Goal: Transaction & Acquisition: Subscribe to service/newsletter

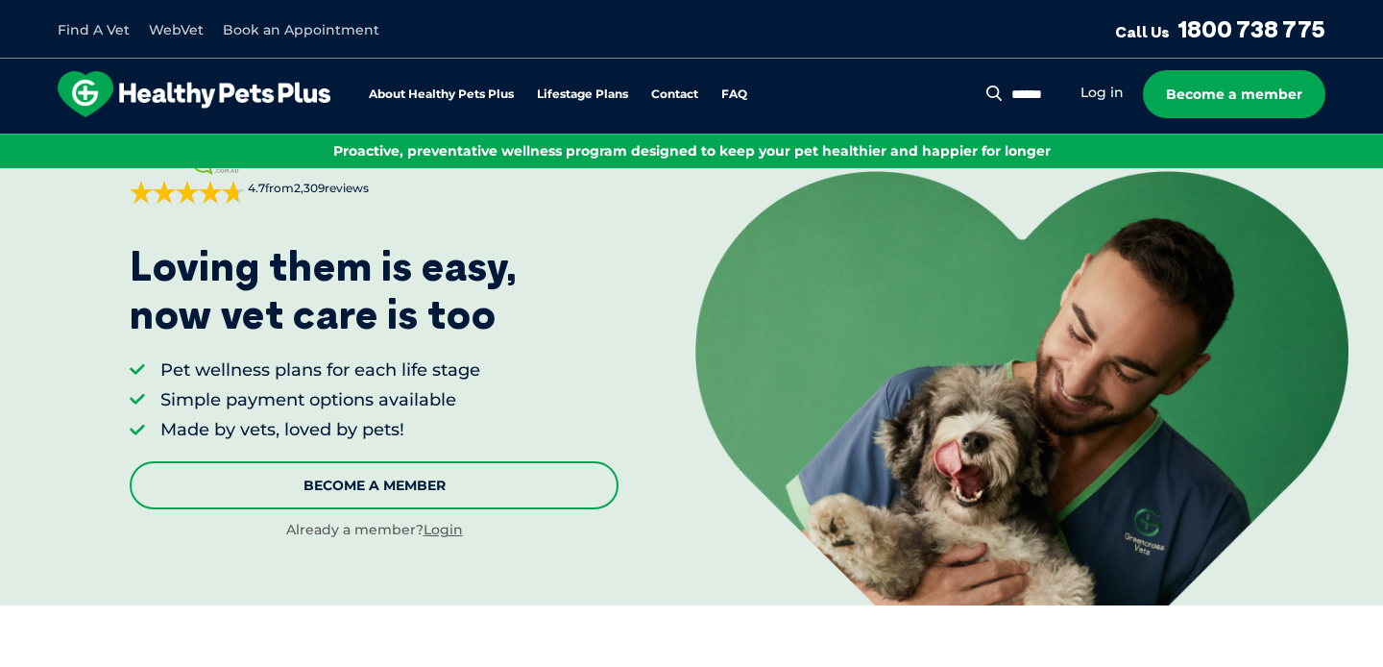
click at [294, 495] on link "Become A Member" at bounding box center [374, 485] width 489 height 48
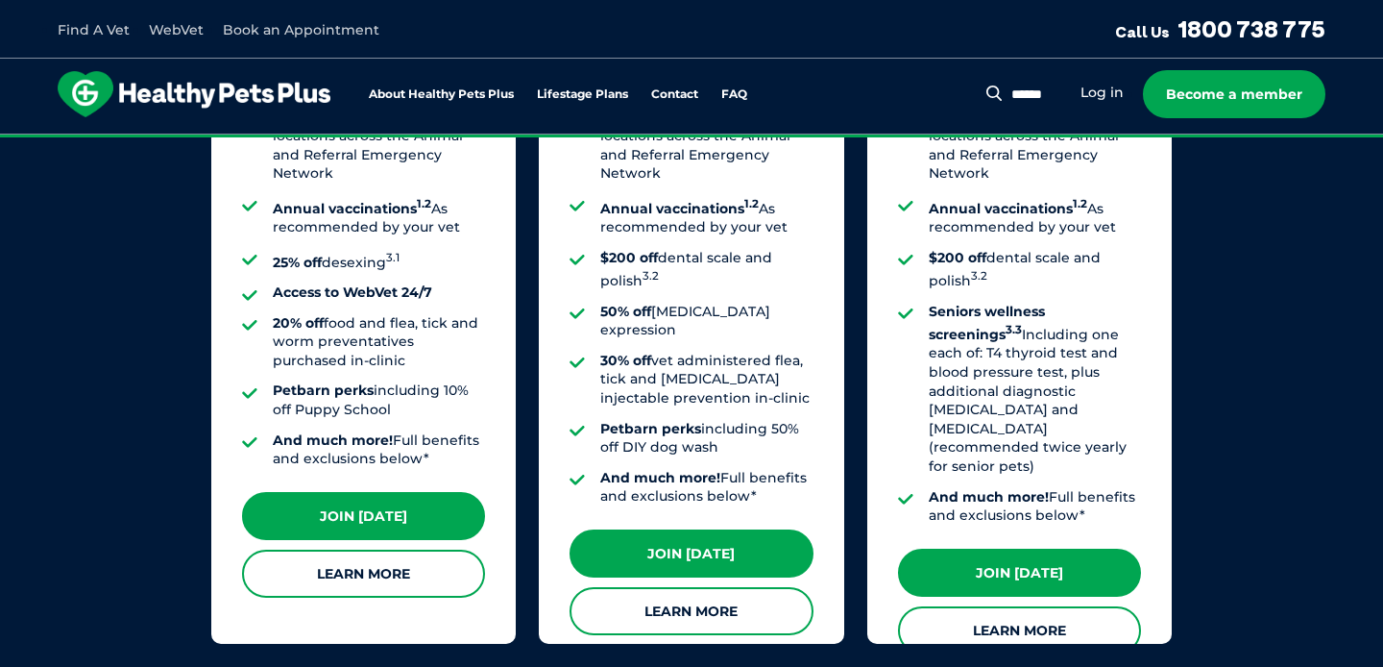
scroll to position [1754, 0]
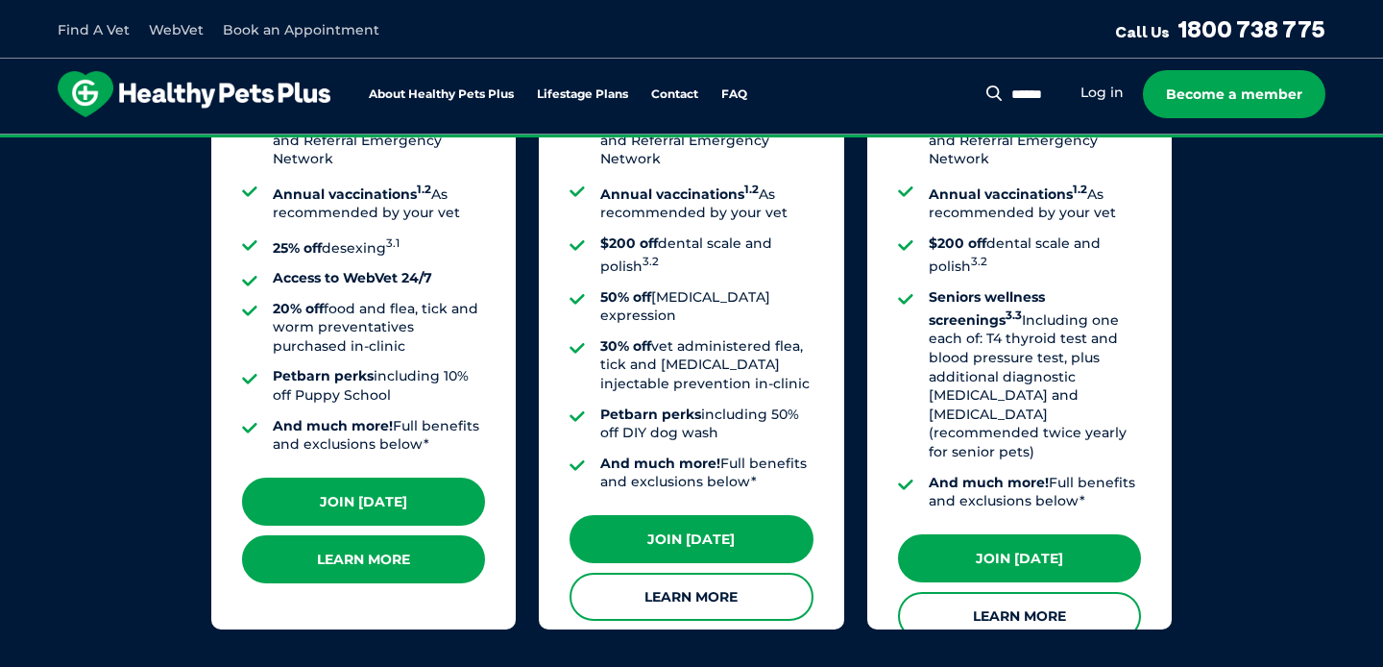
click at [341, 551] on link "Learn More" at bounding box center [363, 559] width 243 height 48
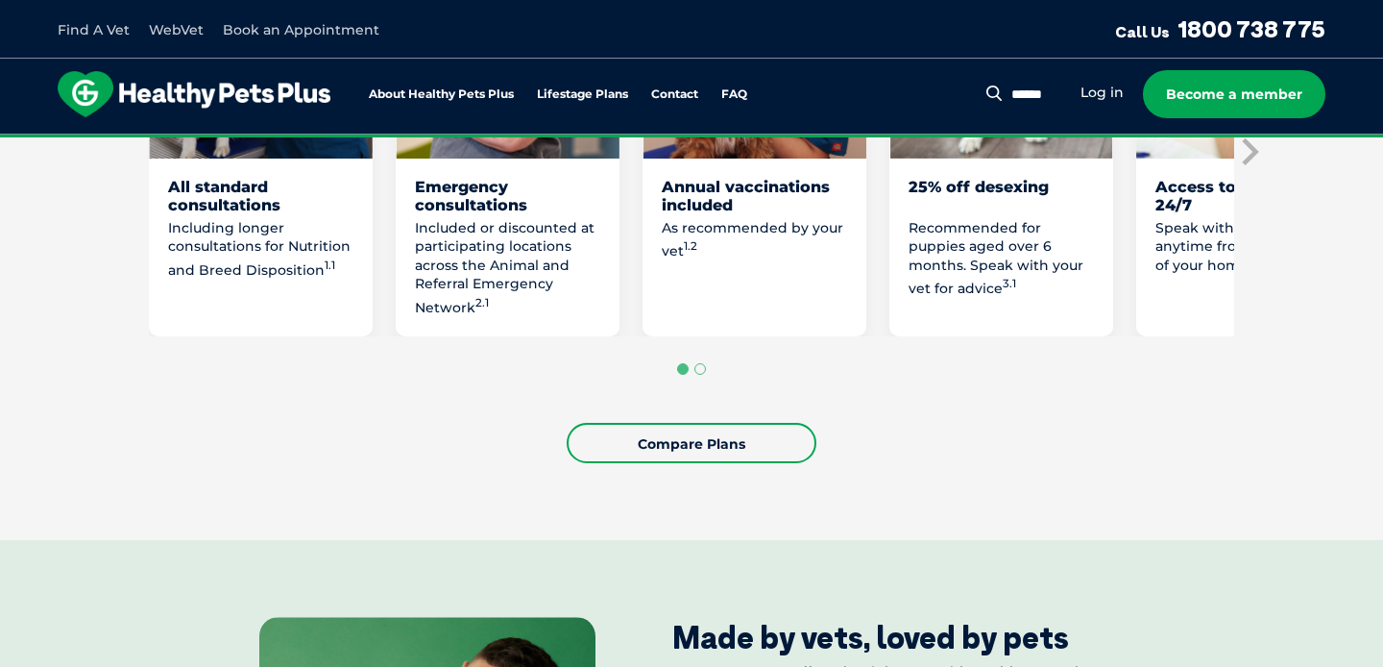
scroll to position [1296, 0]
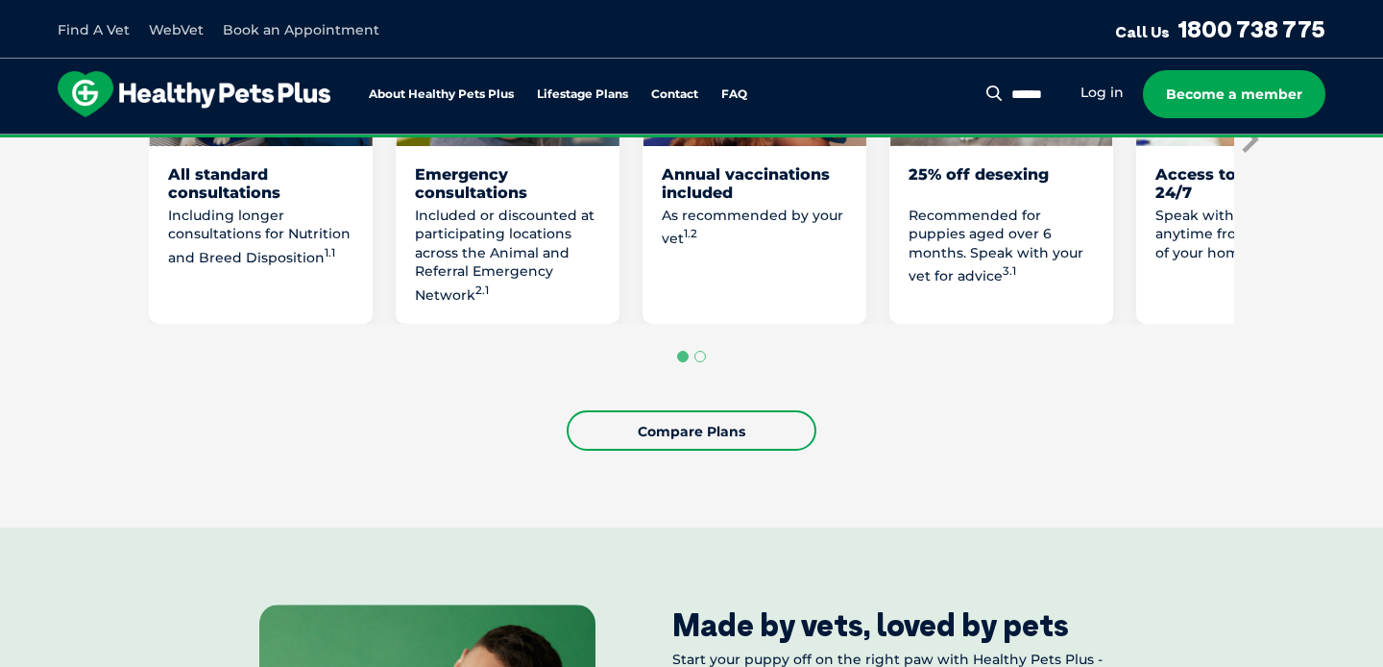
click at [1248, 154] on icon "Next slide" at bounding box center [1248, 139] width 29 height 29
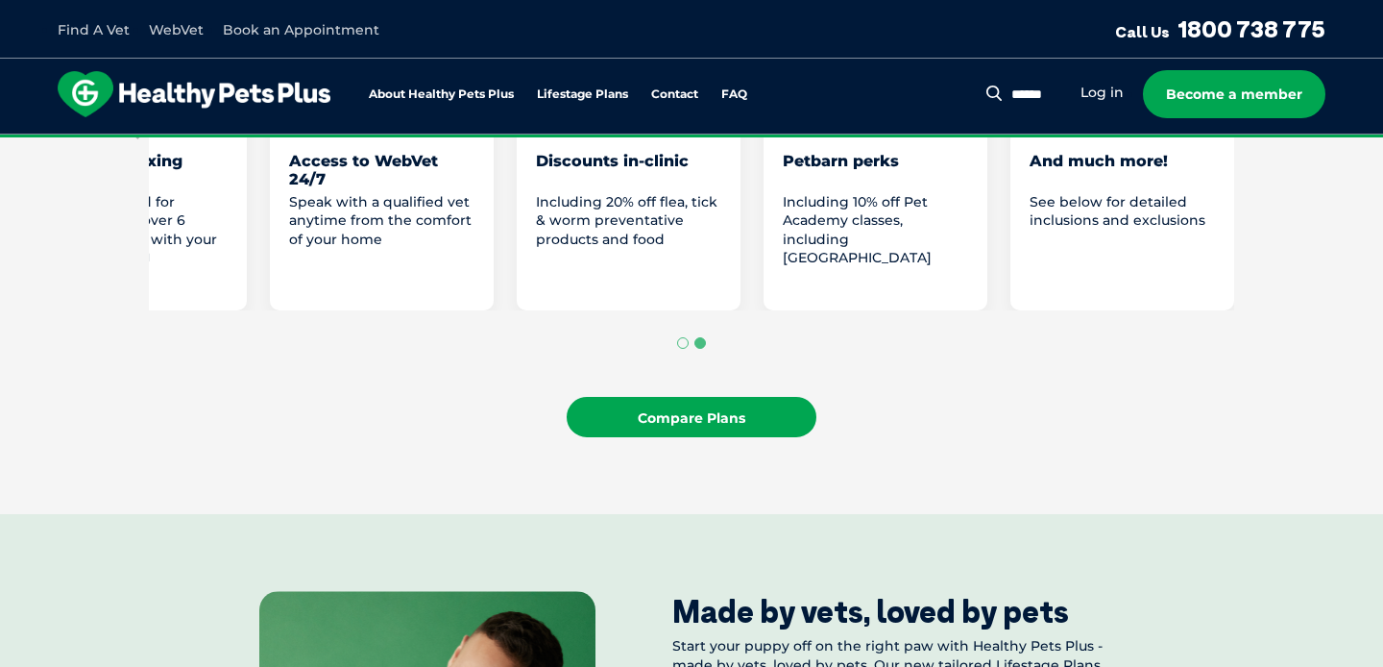
click at [730, 437] on link "Compare Plans" at bounding box center [692, 417] width 250 height 40
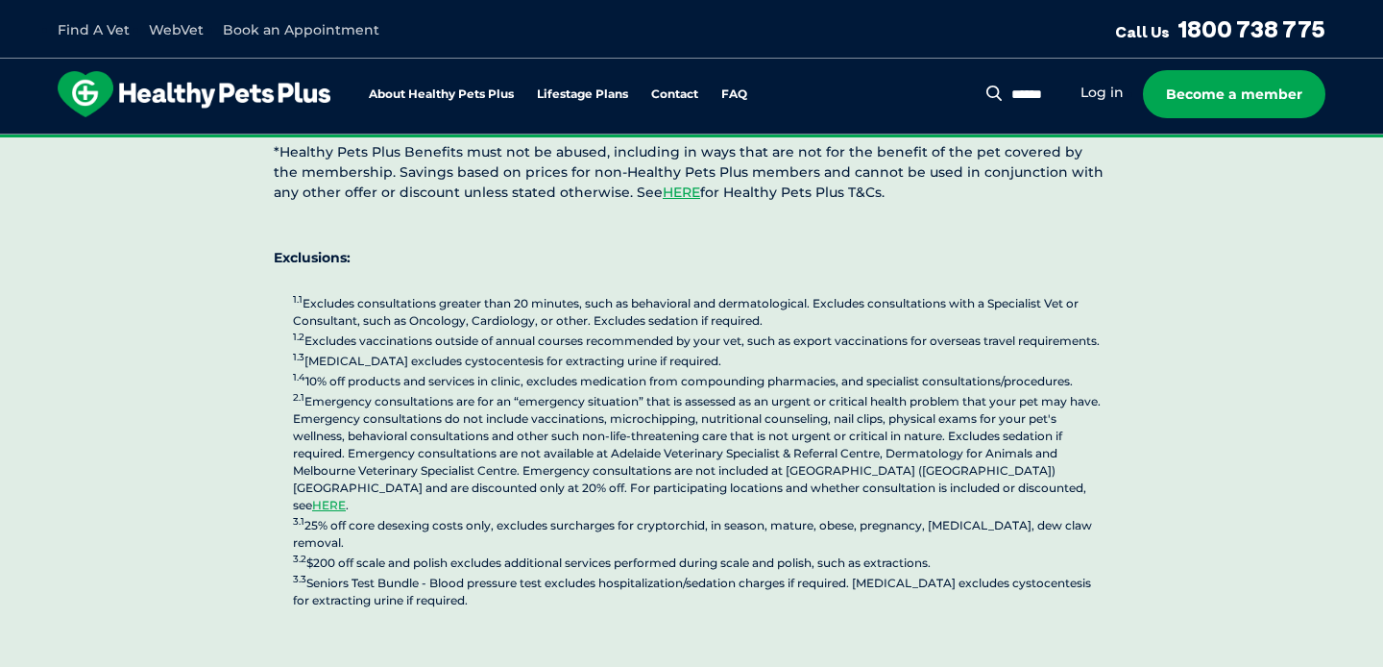
scroll to position [4796, 0]
